Goal: Information Seeking & Learning: Learn about a topic

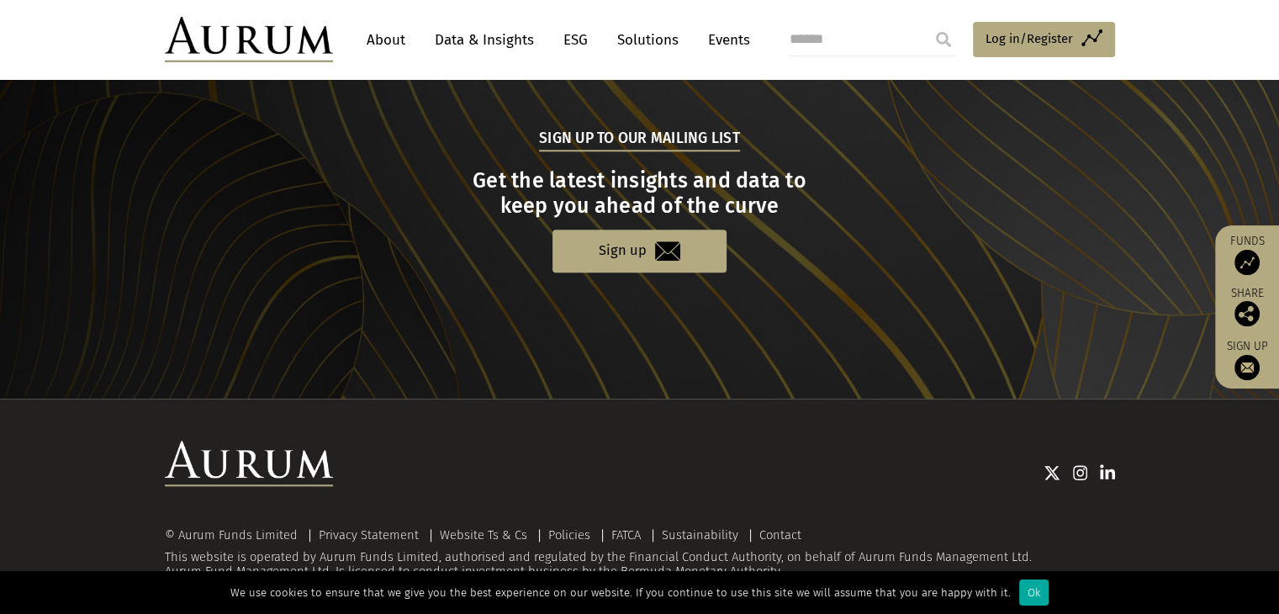
scroll to position [1710, 0]
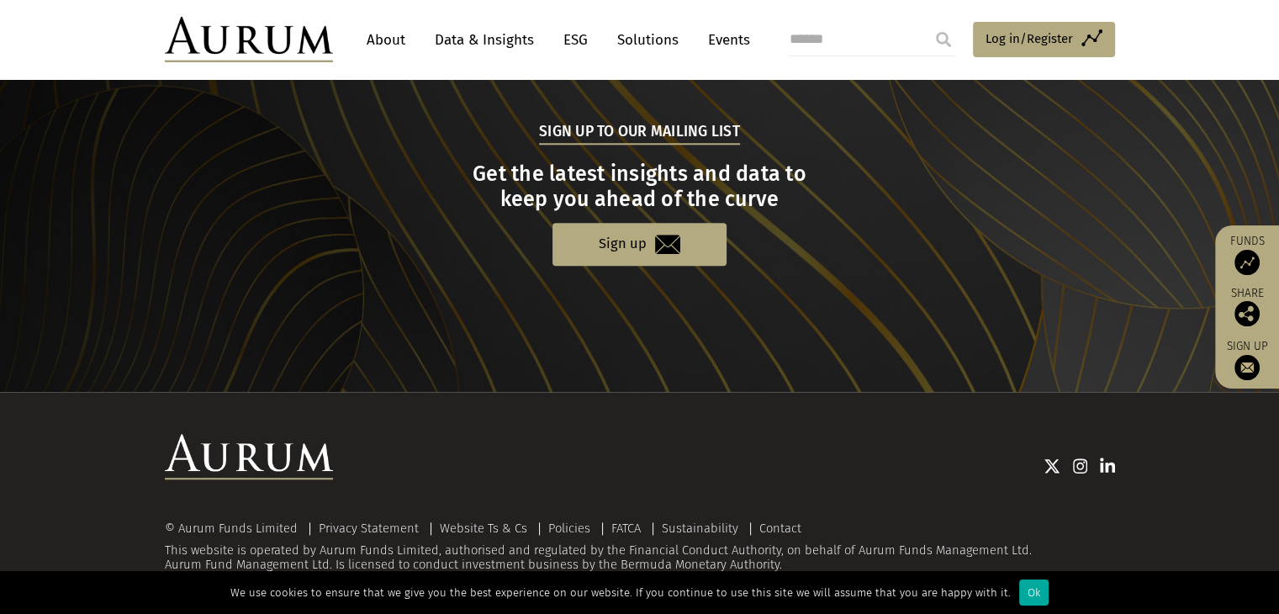
click at [377, 41] on link "About" at bounding box center [385, 39] width 55 height 31
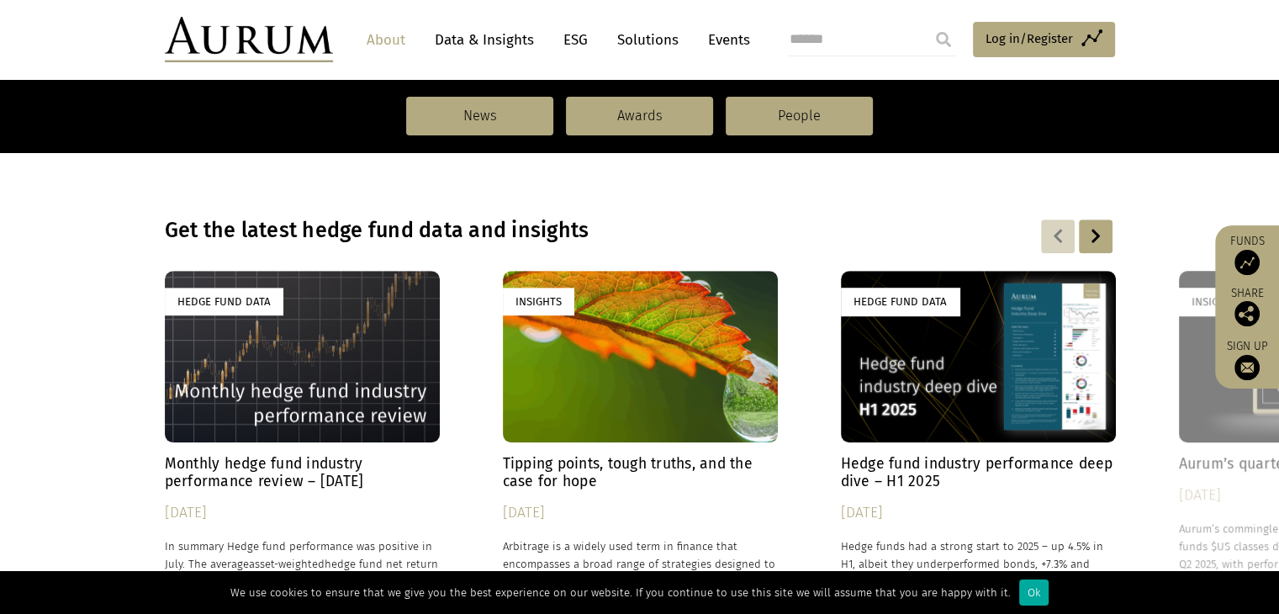
scroll to position [1123, 0]
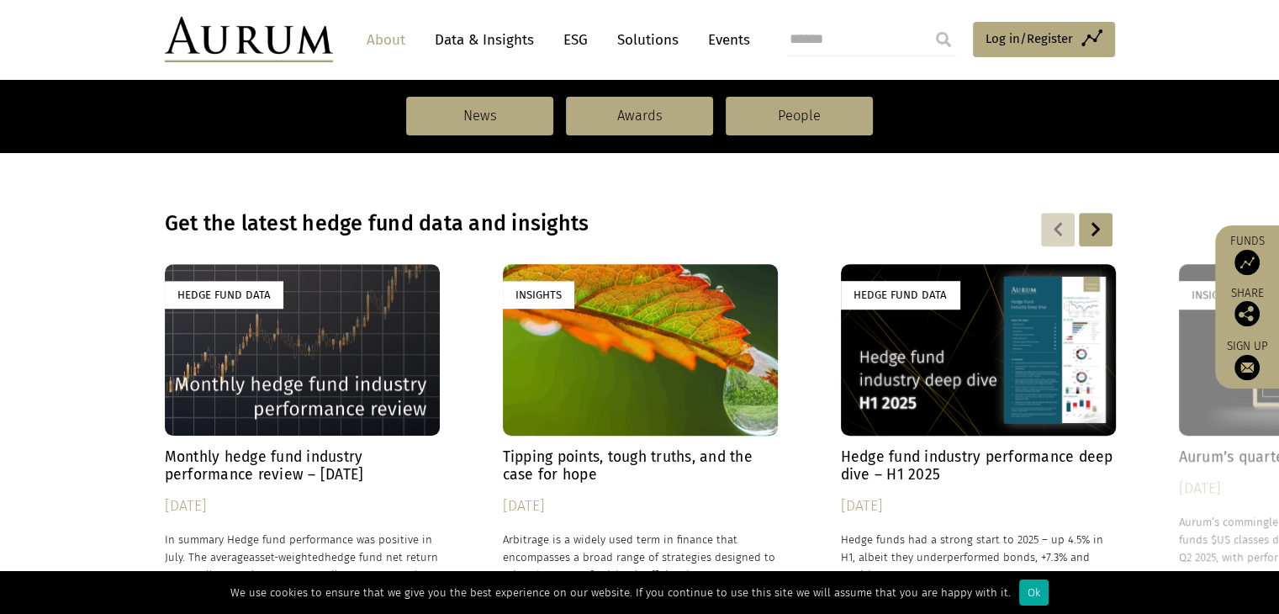
click at [1097, 230] on div at bounding box center [1096, 230] width 34 height 34
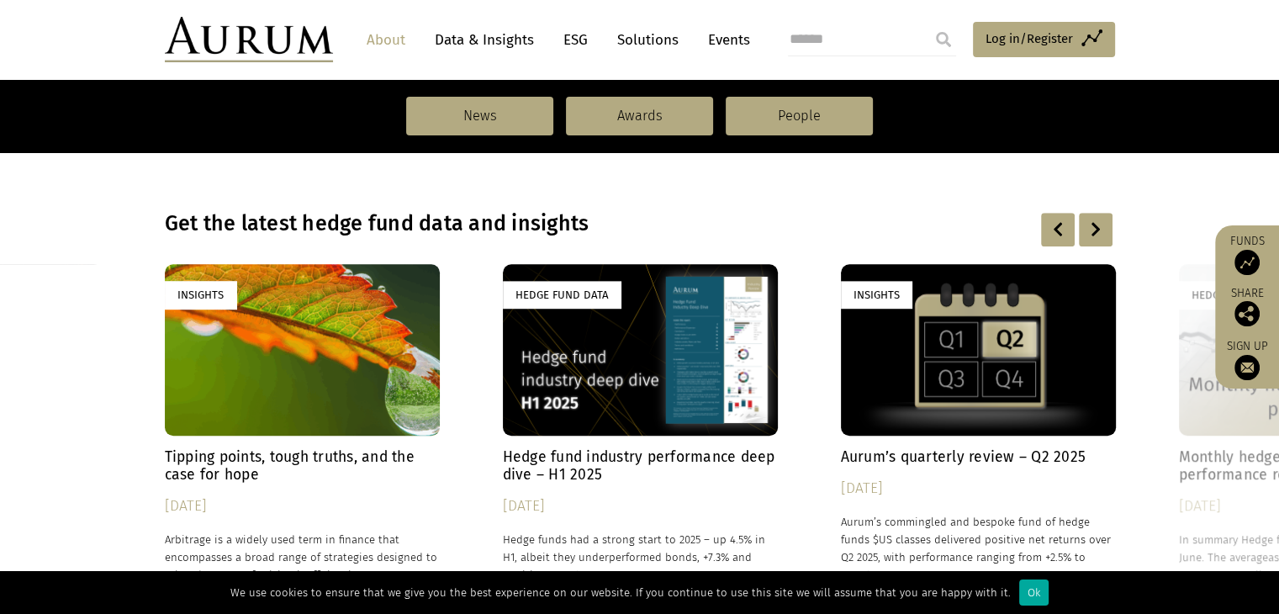
click at [1097, 230] on div at bounding box center [1096, 230] width 34 height 34
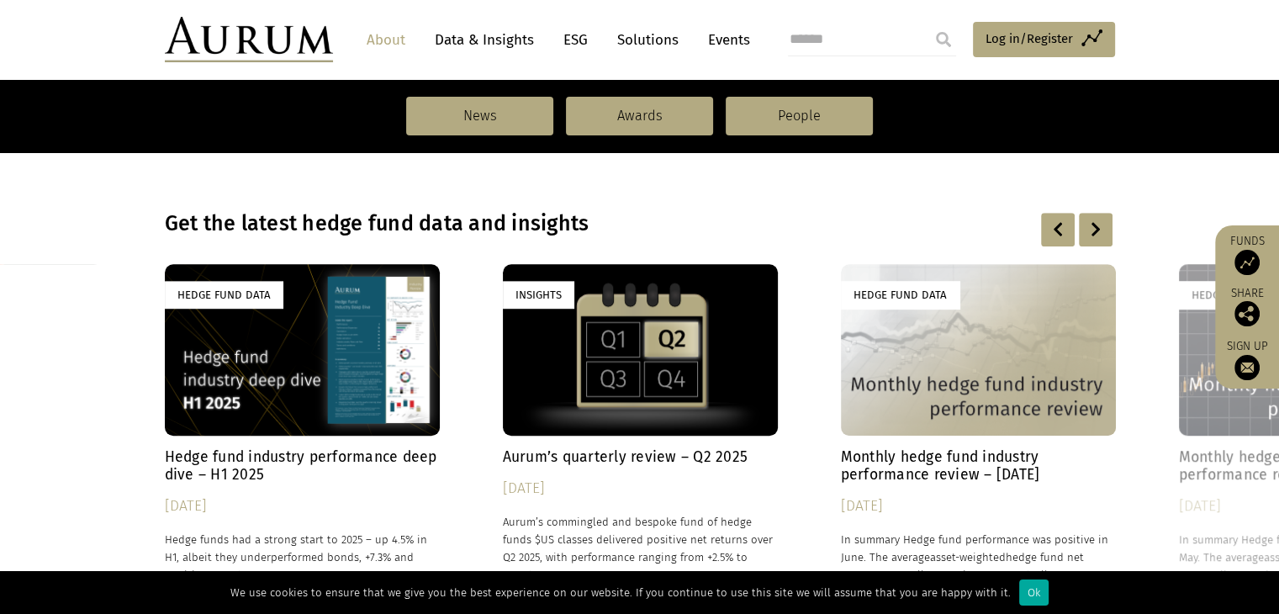
click at [1097, 230] on div at bounding box center [1096, 230] width 34 height 34
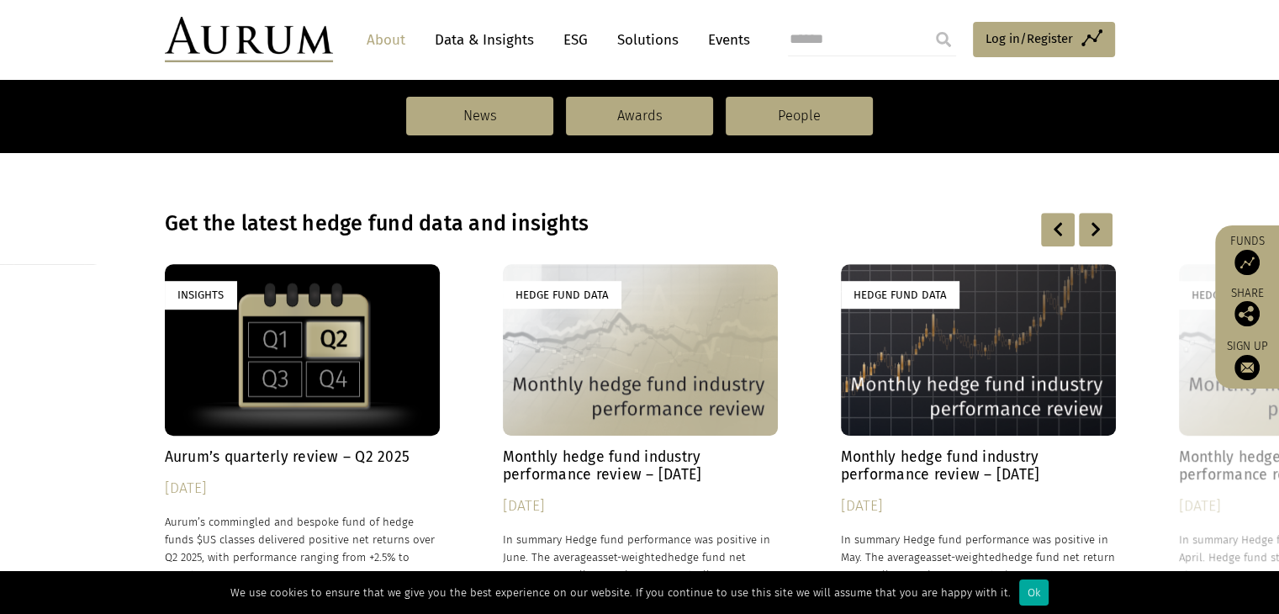
click at [1097, 224] on div at bounding box center [1096, 230] width 34 height 34
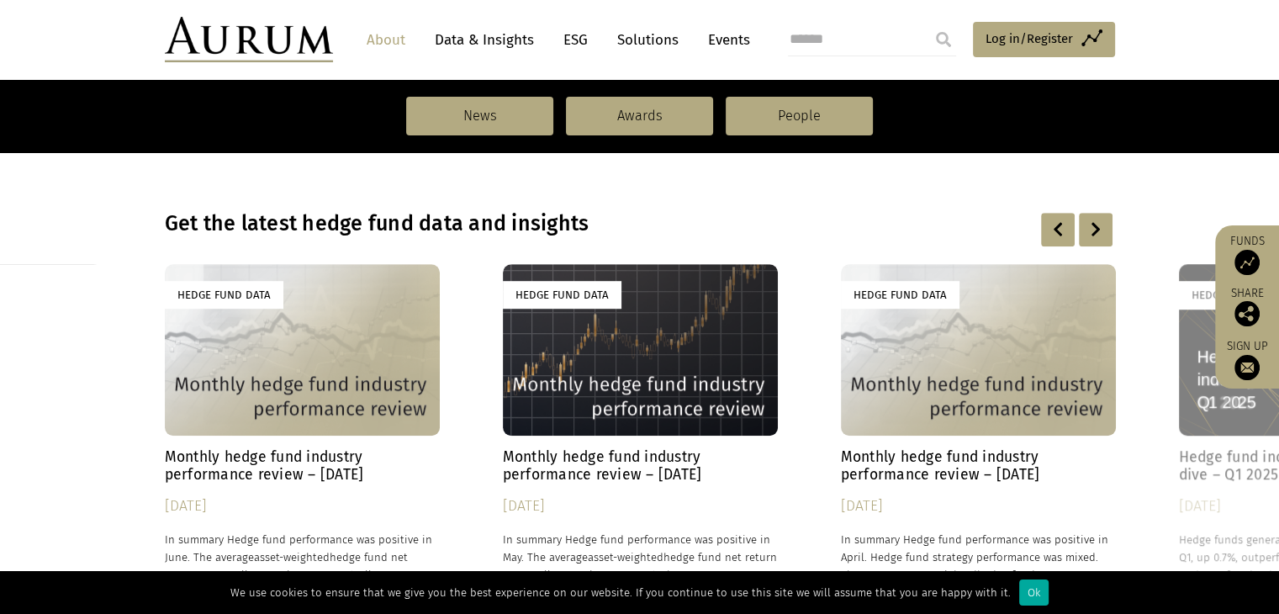
click at [1053, 220] on div at bounding box center [1058, 230] width 34 height 34
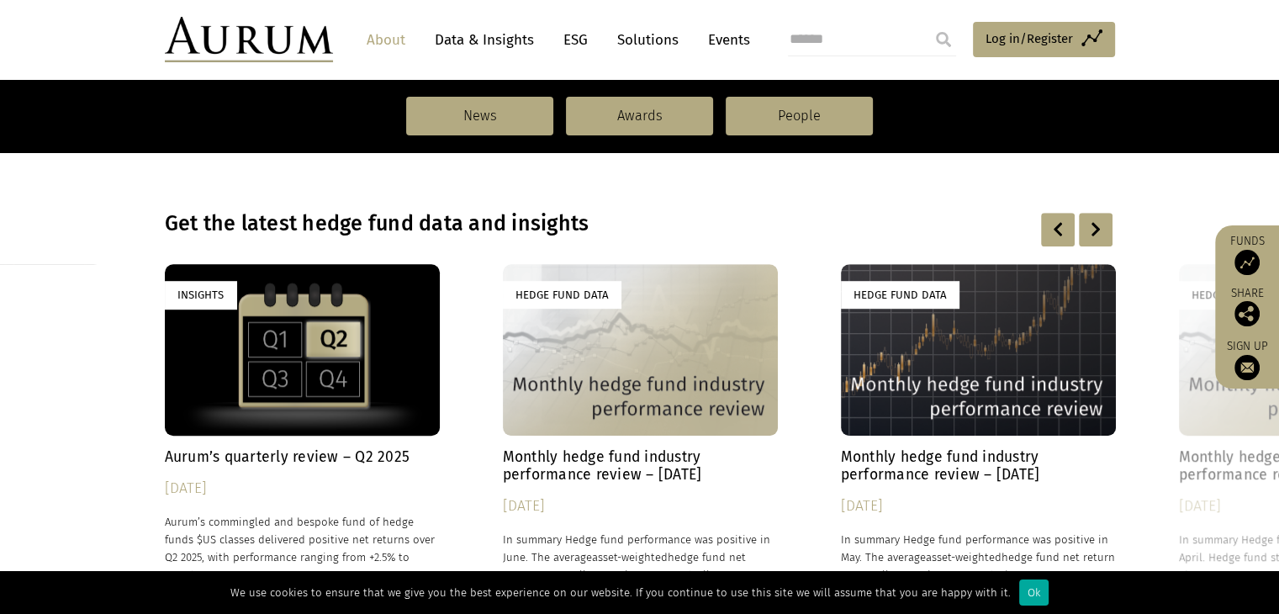
click at [1053, 220] on div at bounding box center [1058, 230] width 34 height 34
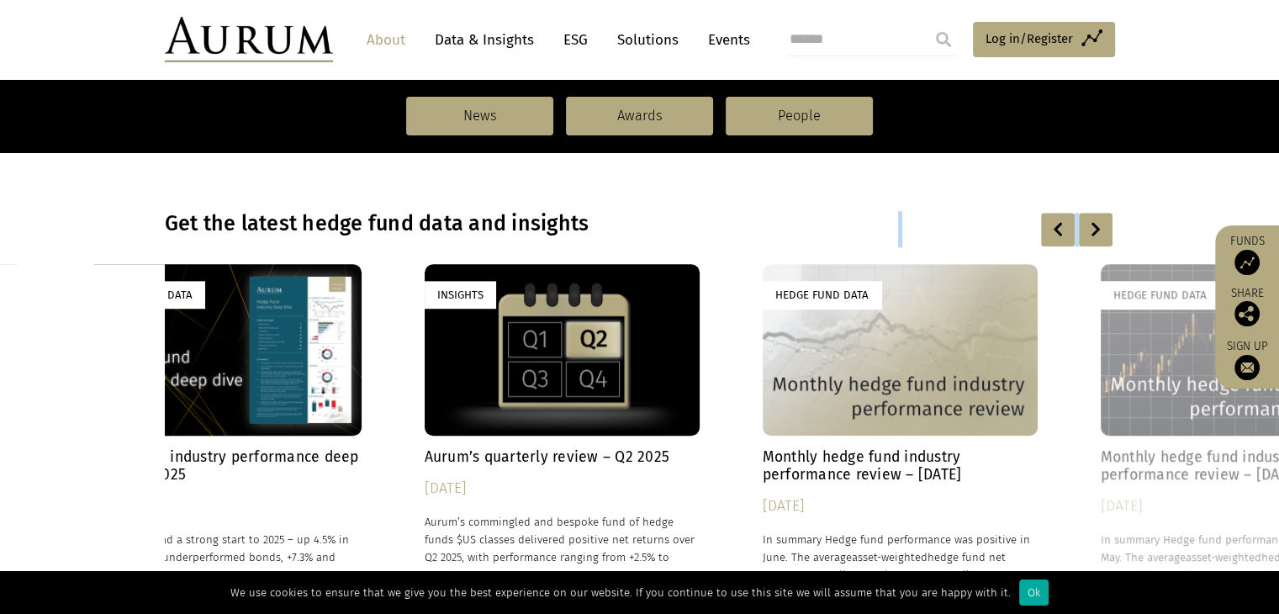
click at [1053, 220] on div at bounding box center [1058, 230] width 34 height 34
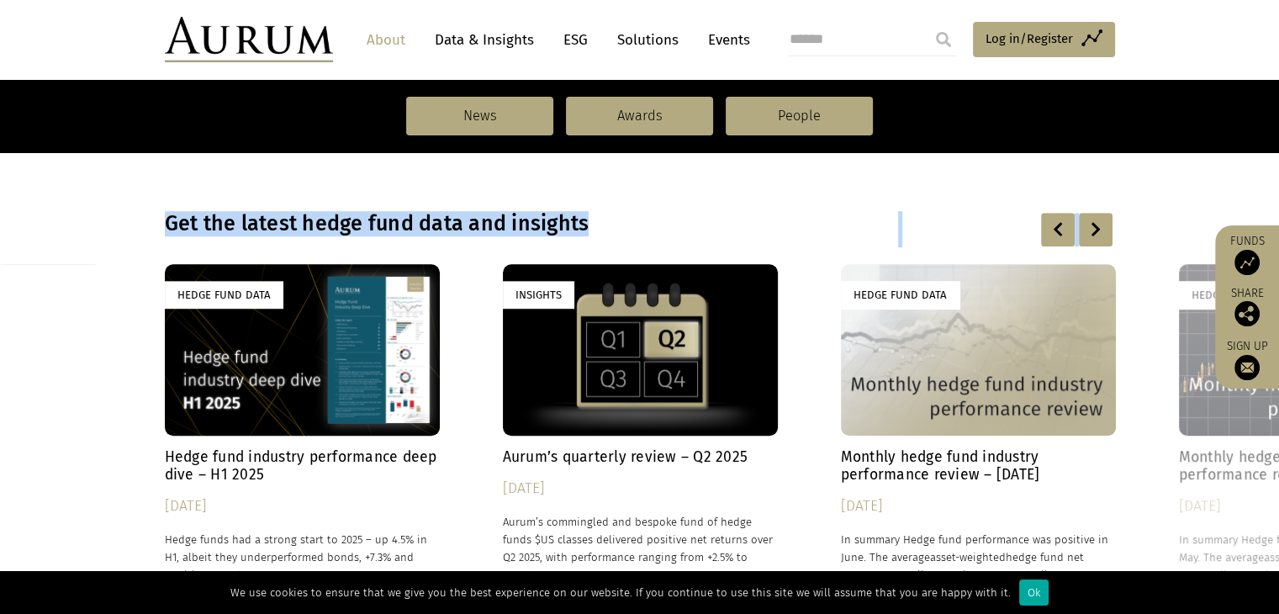
click at [1053, 220] on div at bounding box center [1058, 230] width 34 height 34
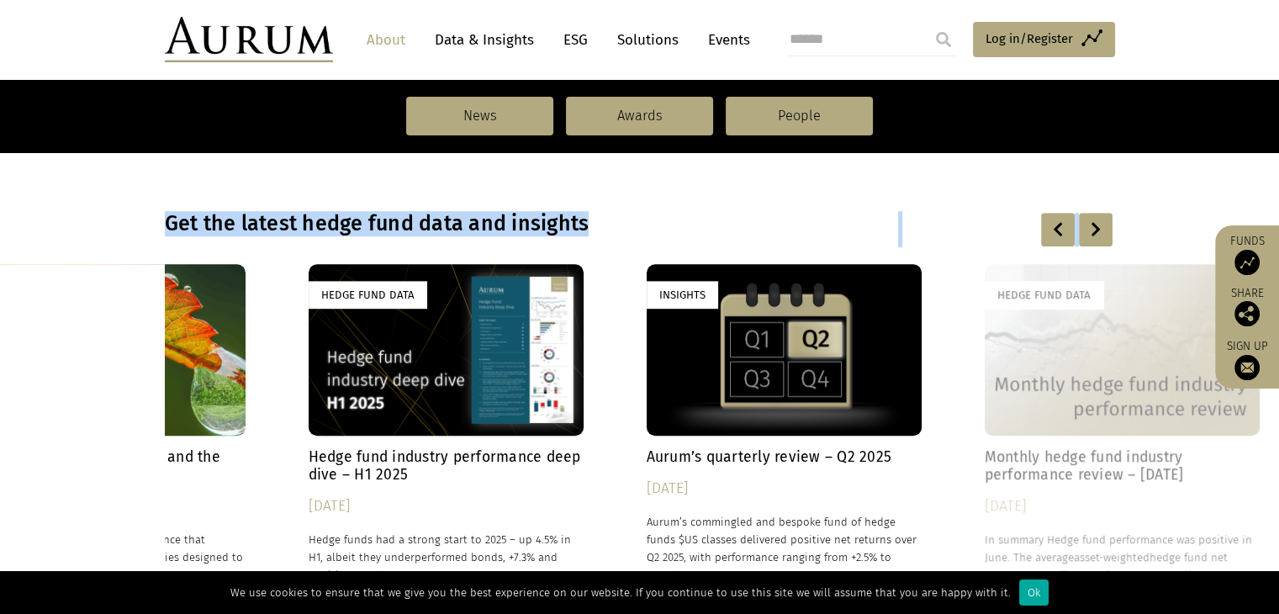
click at [1053, 220] on div at bounding box center [1058, 230] width 34 height 34
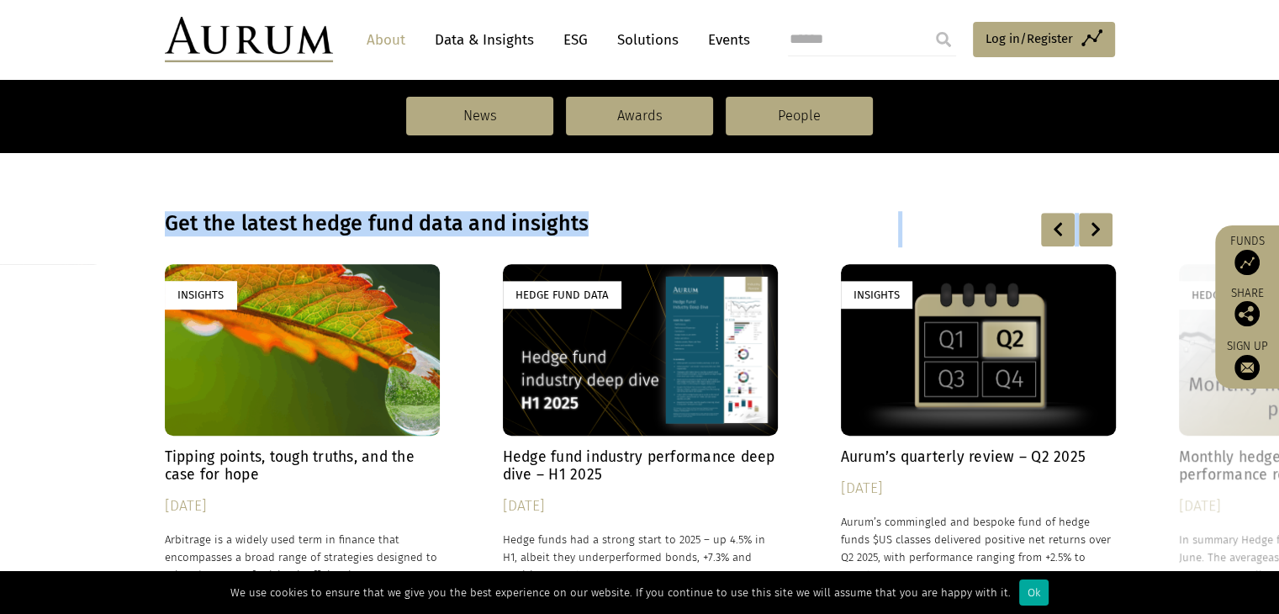
click at [1053, 220] on div at bounding box center [1058, 230] width 34 height 34
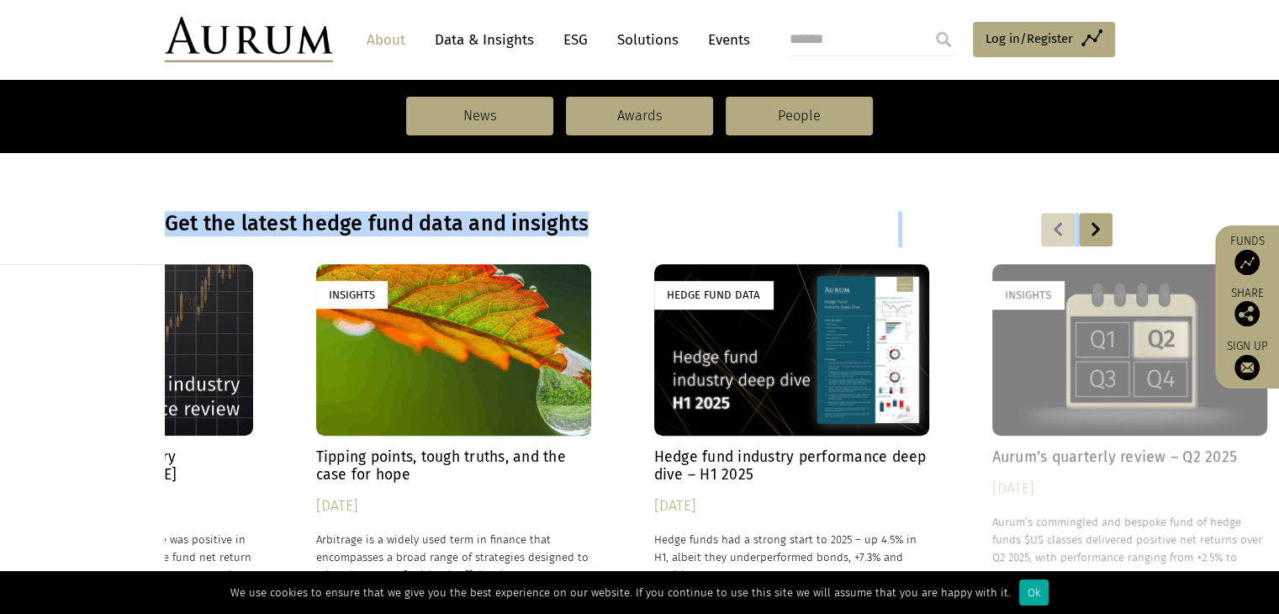
click at [1053, 220] on div at bounding box center [1058, 230] width 34 height 34
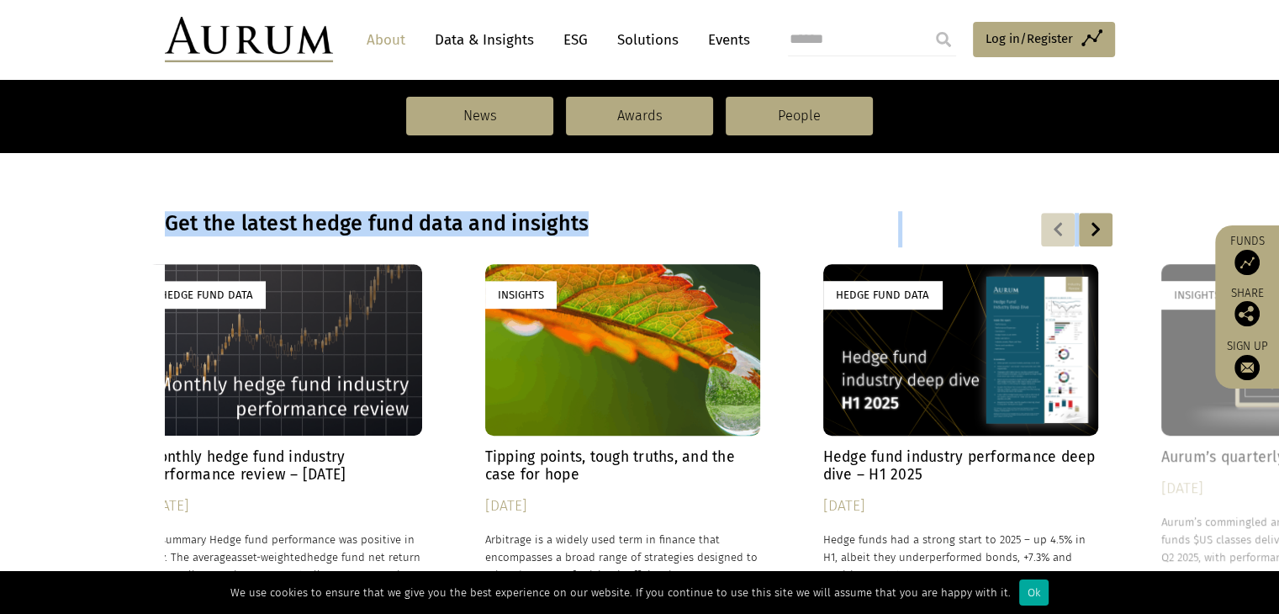
click at [1053, 220] on div at bounding box center [1058, 230] width 34 height 34
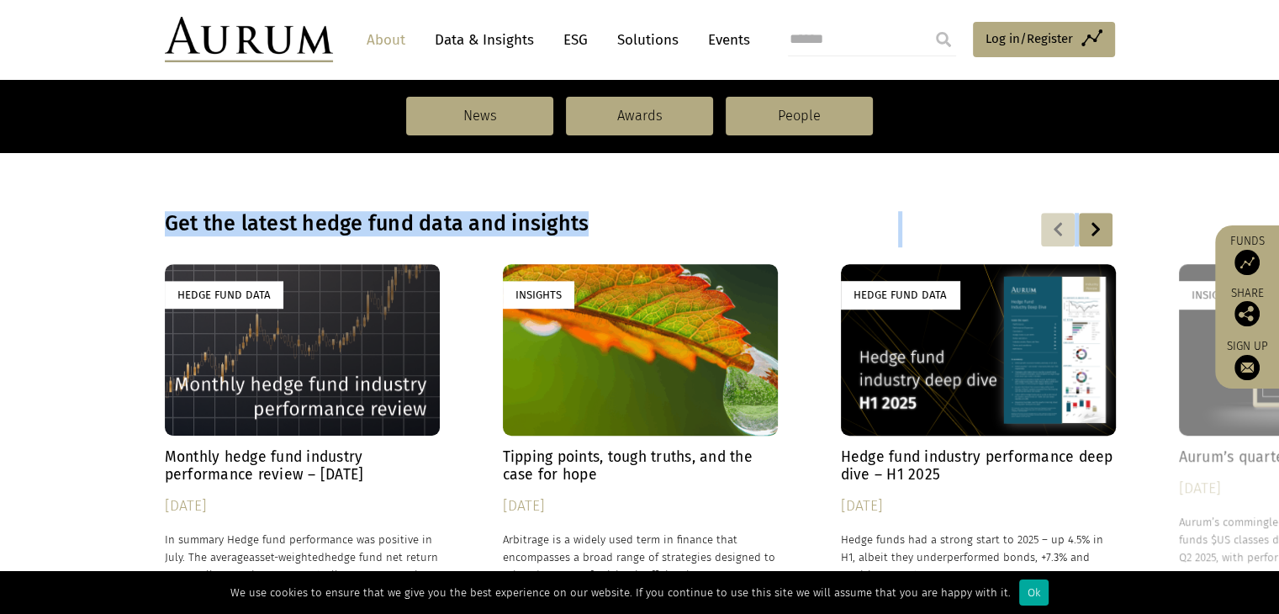
click at [249, 465] on h4 "Monthly hedge fund industry performance review – July 2025" at bounding box center [302, 465] width 275 height 35
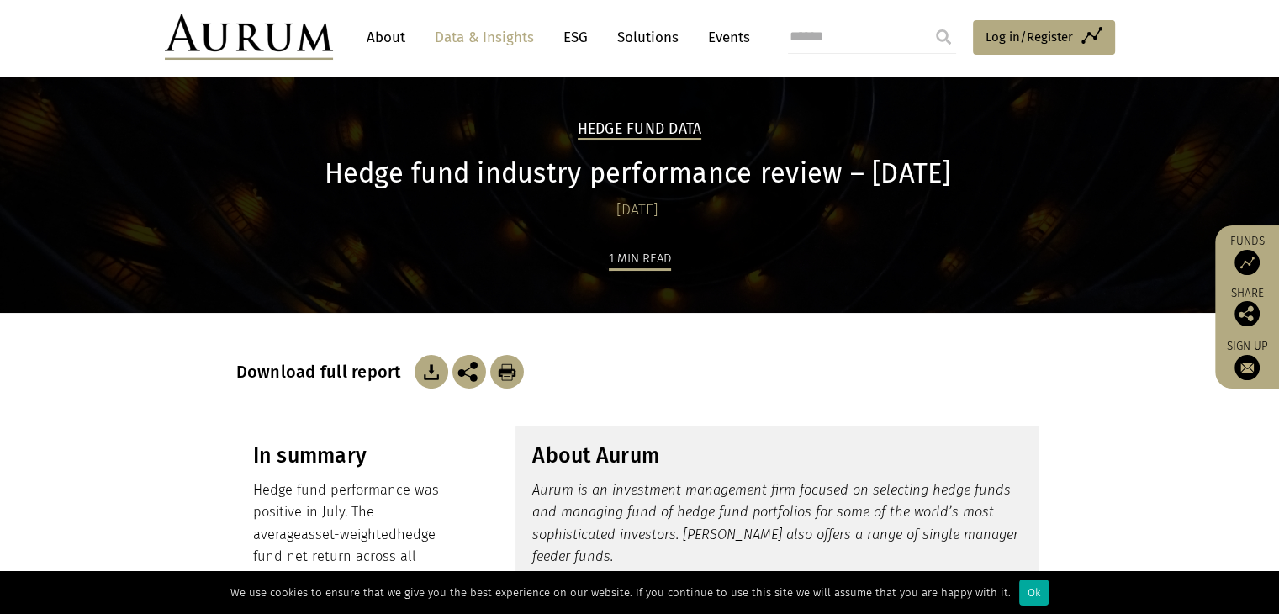
scroll to position [34, 0]
